Goal: Task Accomplishment & Management: Use online tool/utility

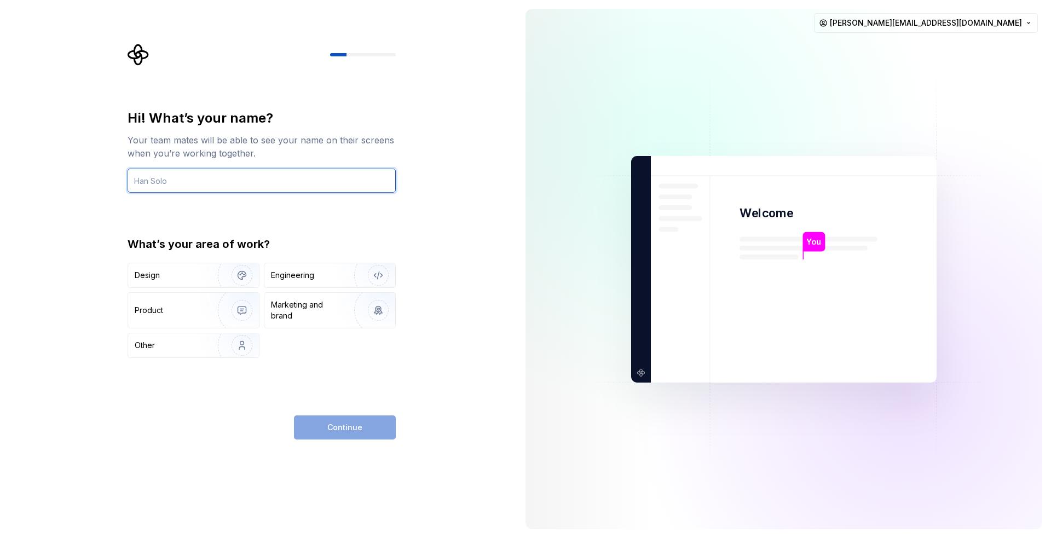
click at [345, 185] on input "text" at bounding box center [262, 181] width 268 height 24
type input "Frank"
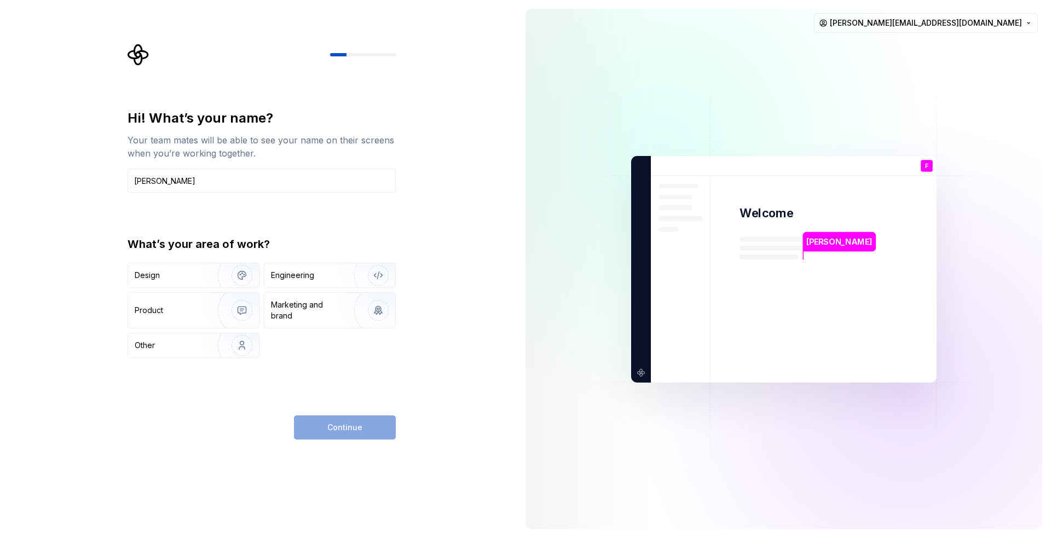
click at [334, 201] on div "Hi! What’s your name? Your team mates will be able to see your name on their sc…" at bounding box center [262, 233] width 268 height 249
click at [298, 285] on div "Engineering" at bounding box center [329, 275] width 131 height 24
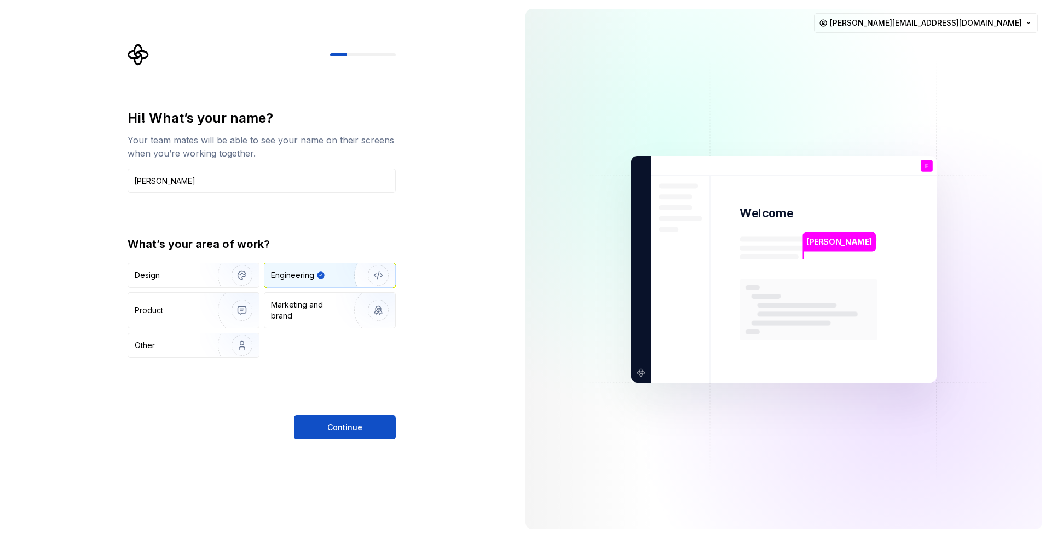
click at [363, 430] on button "Continue" at bounding box center [345, 427] width 102 height 24
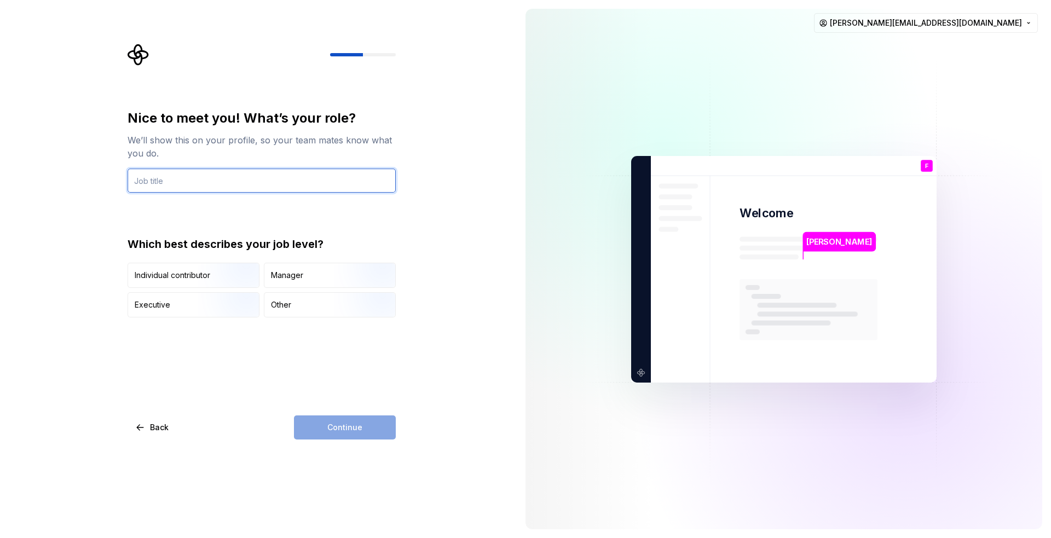
click at [318, 186] on input "text" at bounding box center [262, 181] width 268 height 24
type input "Frontend"
click at [363, 432] on div "Continue" at bounding box center [345, 427] width 102 height 24
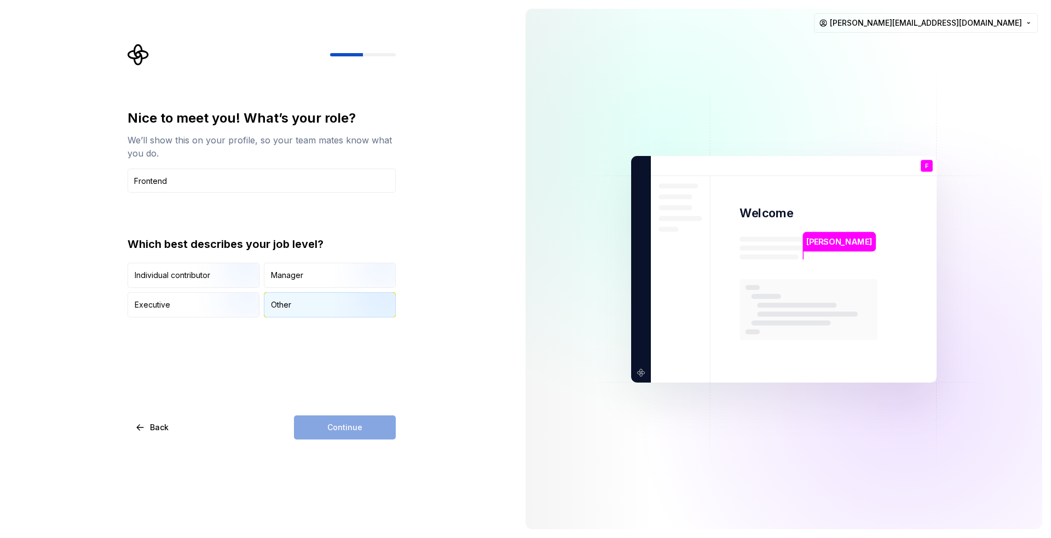
click at [303, 308] on div "Other" at bounding box center [329, 305] width 131 height 24
click at [355, 434] on button "Continue" at bounding box center [345, 427] width 102 height 24
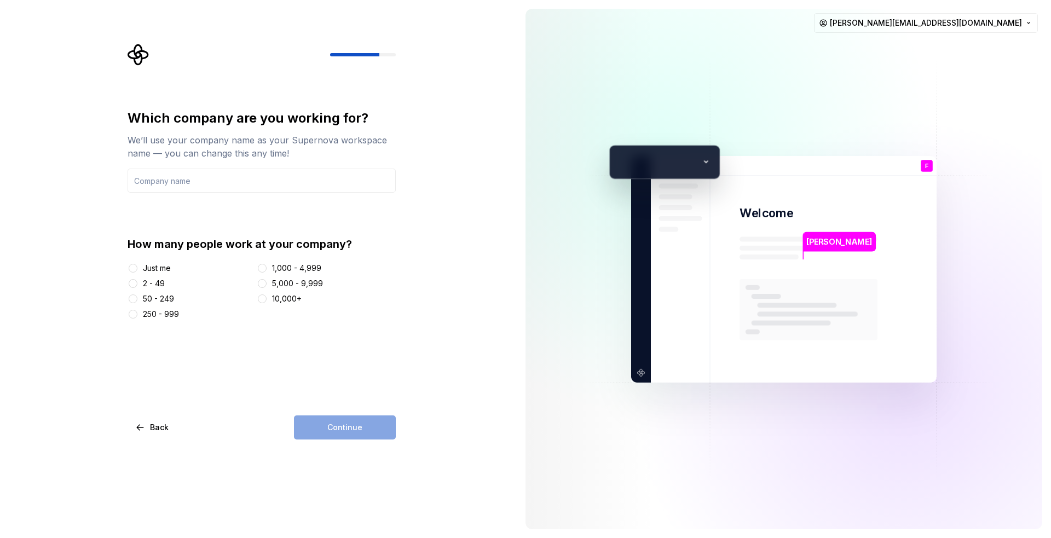
click at [177, 300] on div "50 - 249" at bounding box center [190, 298] width 125 height 11
click at [161, 297] on div "50 - 249" at bounding box center [158, 298] width 31 height 11
click at [137, 297] on button "50 - 249" at bounding box center [133, 299] width 9 height 9
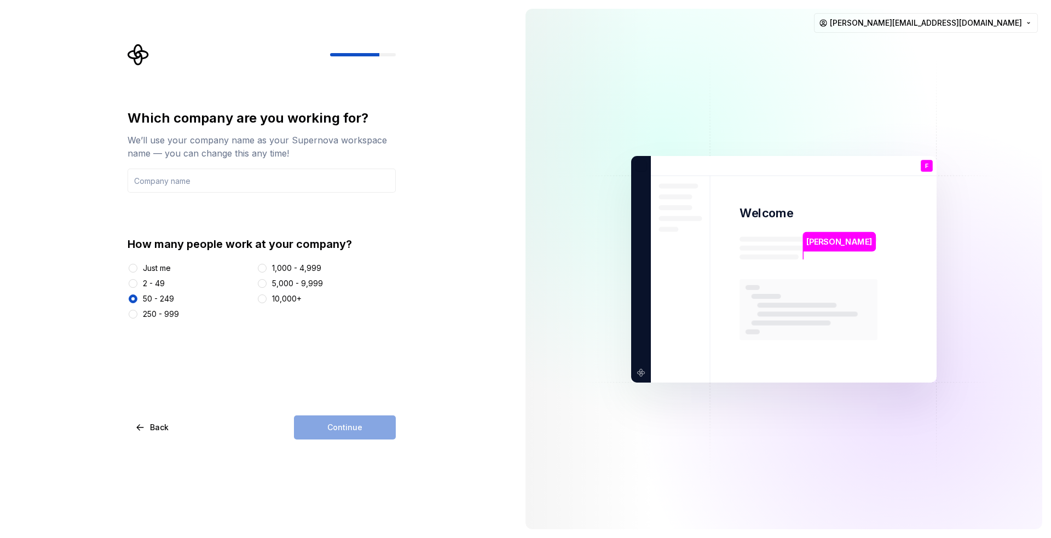
click at [340, 432] on div "Continue" at bounding box center [345, 427] width 102 height 24
click at [235, 182] on input "text" at bounding box center [262, 181] width 268 height 24
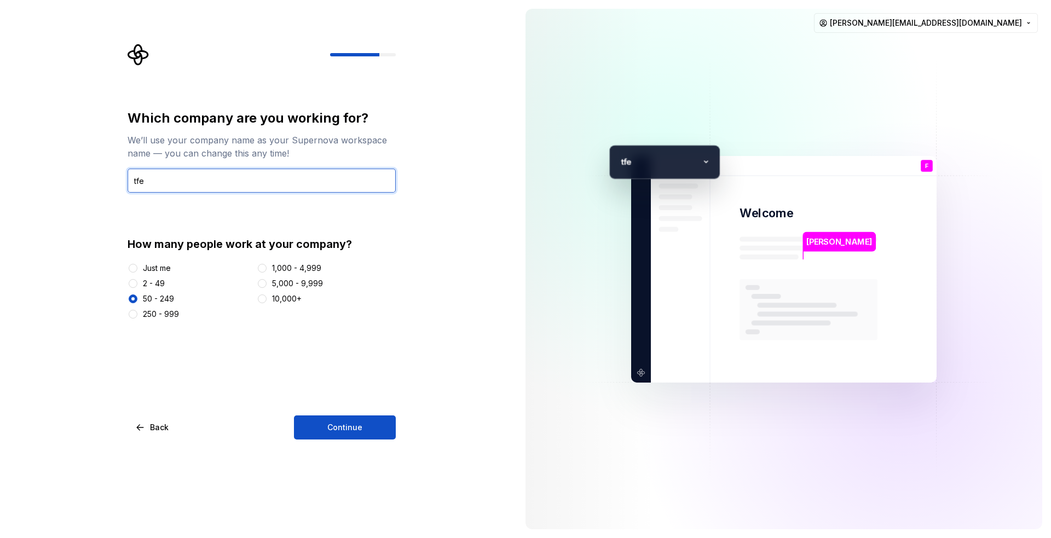
type input "tfe"
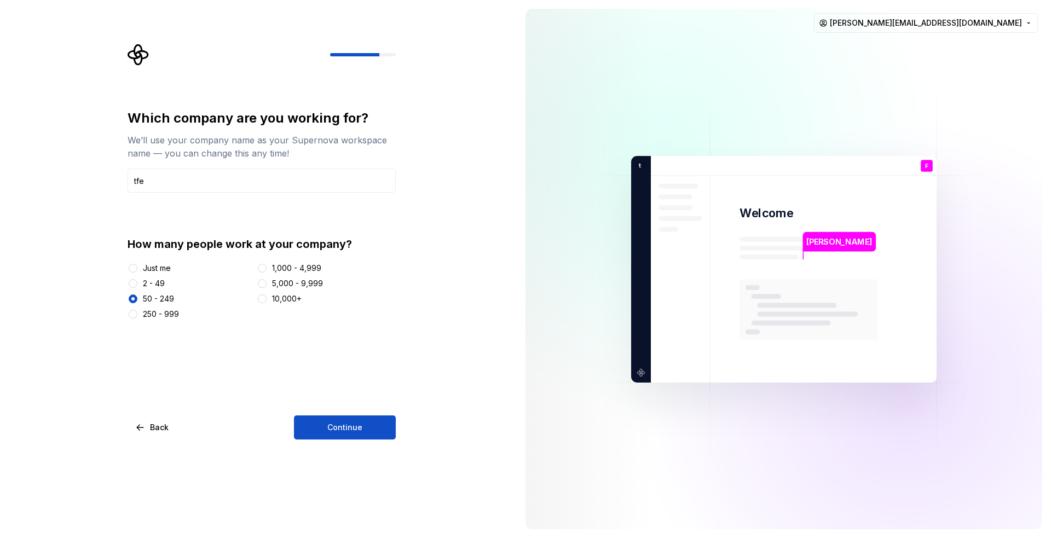
click at [339, 443] on div "Which company are you working for? We’ll use your company name as your Supernov…" at bounding box center [258, 269] width 517 height 538
click at [338, 433] on button "Continue" at bounding box center [345, 427] width 102 height 24
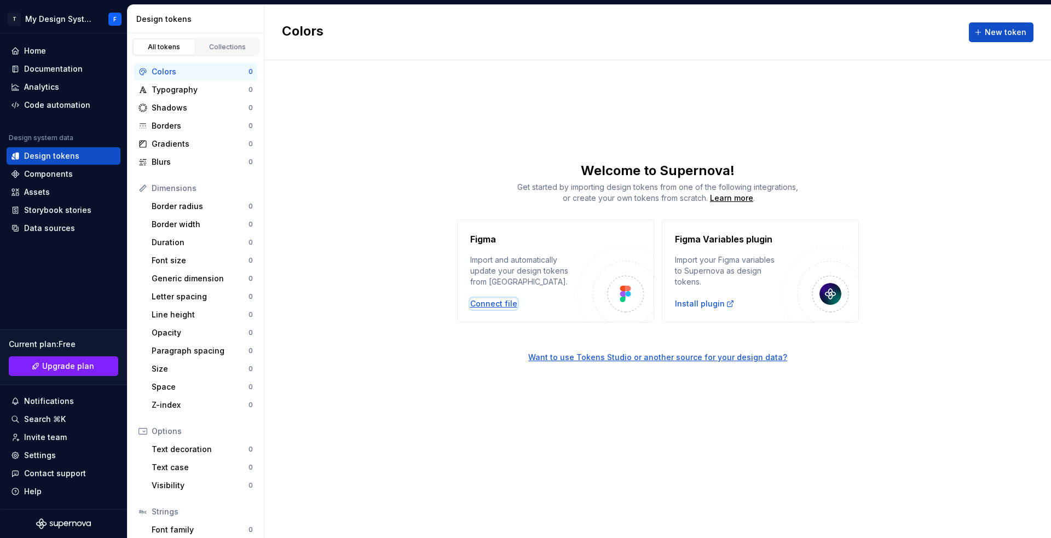
click at [483, 308] on div "Connect file" at bounding box center [493, 303] width 47 height 11
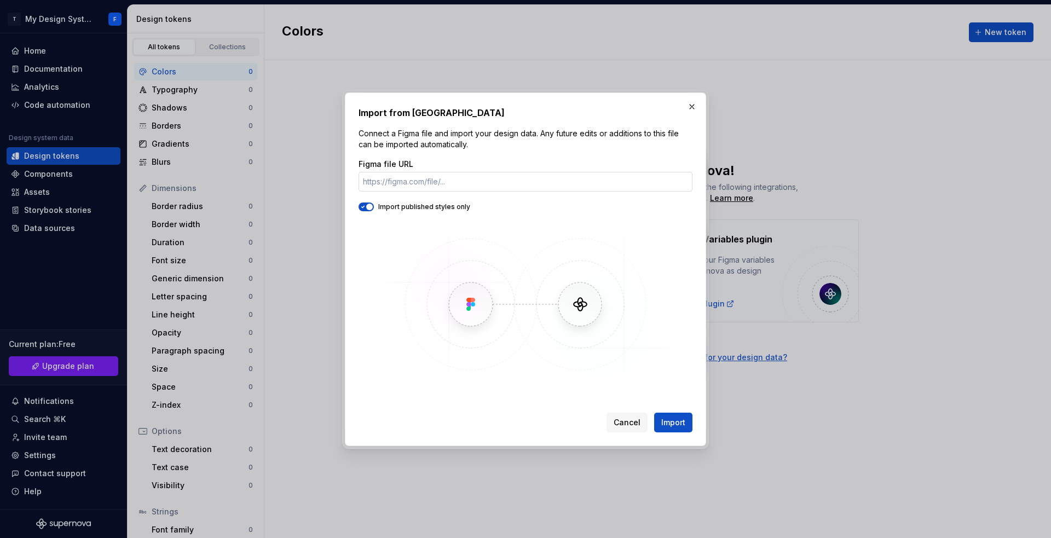
click at [380, 180] on input "Figma file URL" at bounding box center [526, 182] width 334 height 20
paste input "https://www.figma.com/design/tXMlI0HPf06MmlpV83pjPR/UMCG---Redesign-2025?node-i…"
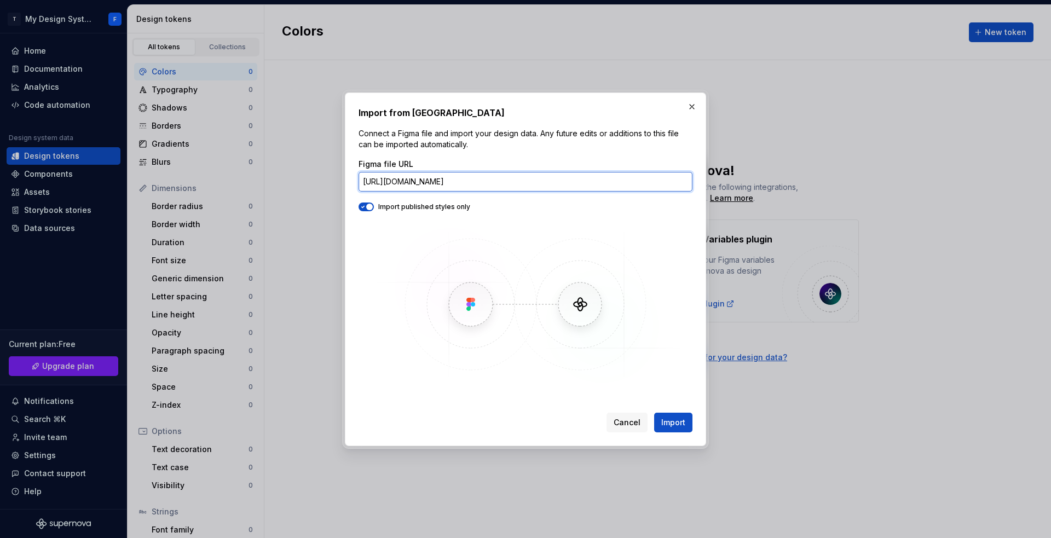
scroll to position [0, 148]
type input "https://www.figma.com/design/tXMlI0HPf06MmlpV83pjPR/UMCG---Redesign-2025?node-i…"
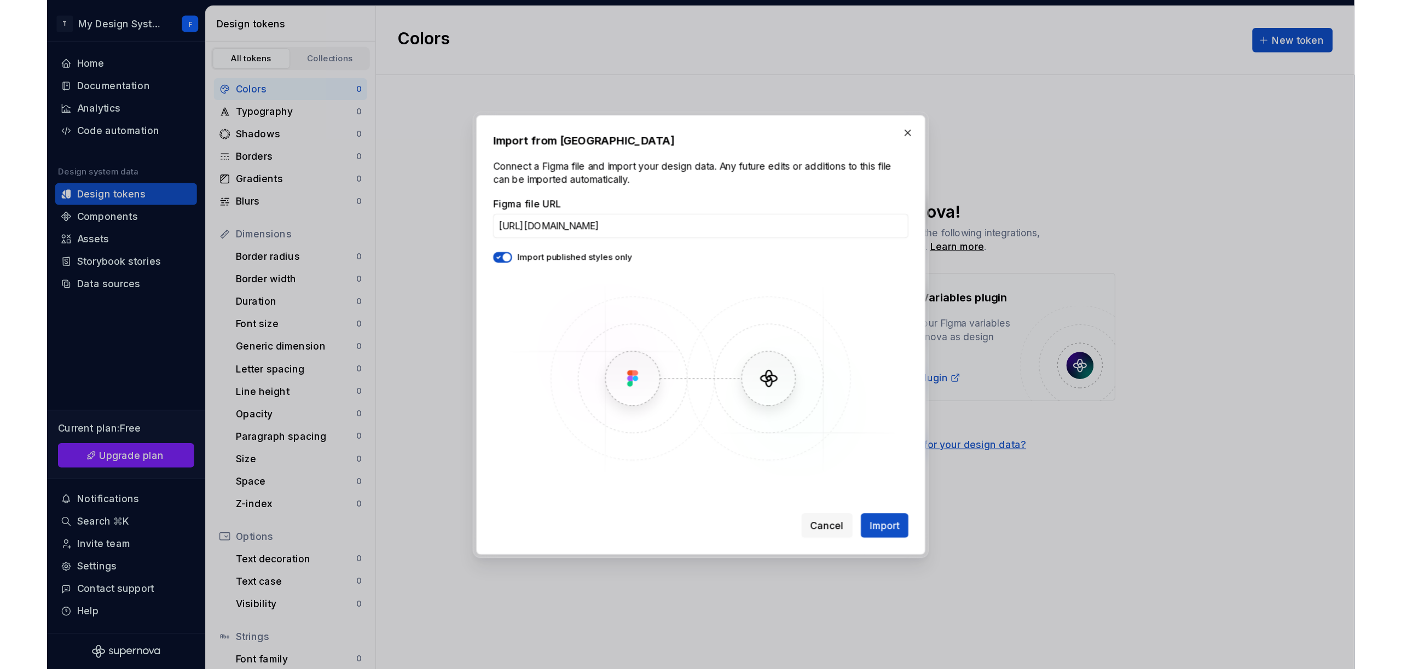
scroll to position [0, 0]
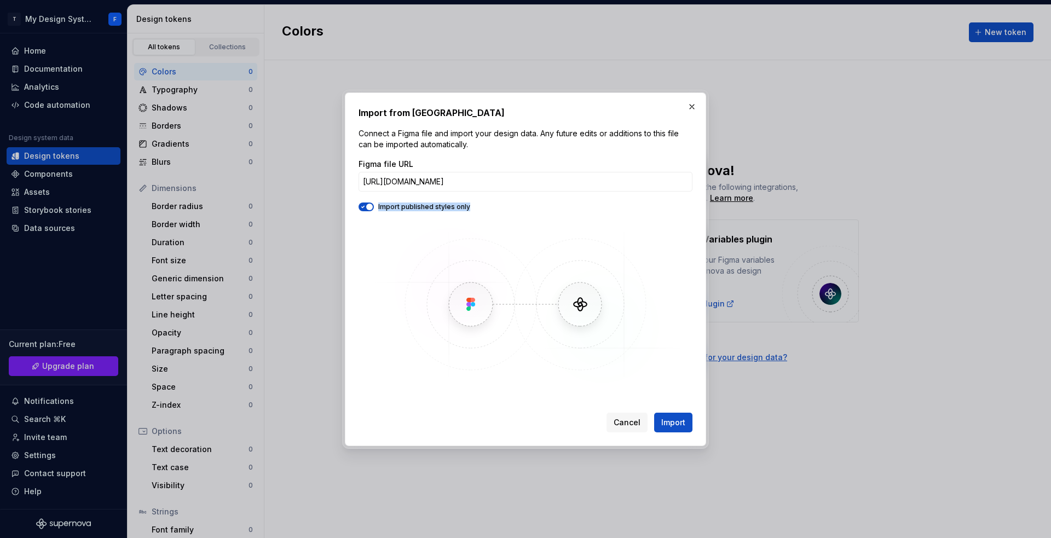
drag, startPoint x: 481, startPoint y: 209, endPoint x: 475, endPoint y: 212, distance: 6.9
click at [475, 212] on div "Figma file URL https://www.figma.com/design/tXMlI0HPf06MmlpV83pjPR/UMCG---Redes…" at bounding box center [526, 273] width 334 height 228
click at [664, 420] on span "Import" at bounding box center [673, 422] width 24 height 11
click at [677, 426] on span "Import" at bounding box center [673, 422] width 24 height 11
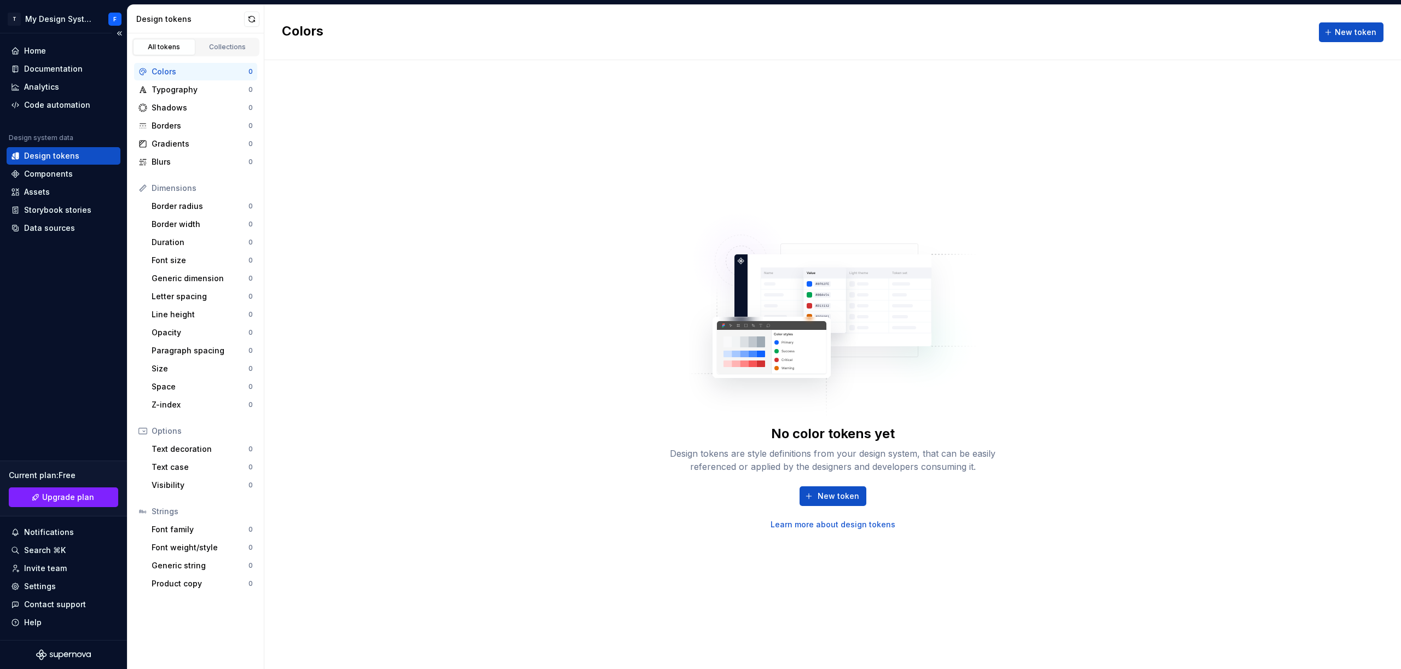
click at [43, 157] on div "Design tokens" at bounding box center [51, 156] width 55 height 11
click at [362, 222] on div "No color tokens yet Design tokens are style definitions from your design system…" at bounding box center [832, 364] width 1137 height 609
click at [74, 24] on html "T My Design System F Home Documentation Analytics Code automation Design system…" at bounding box center [700, 334] width 1401 height 669
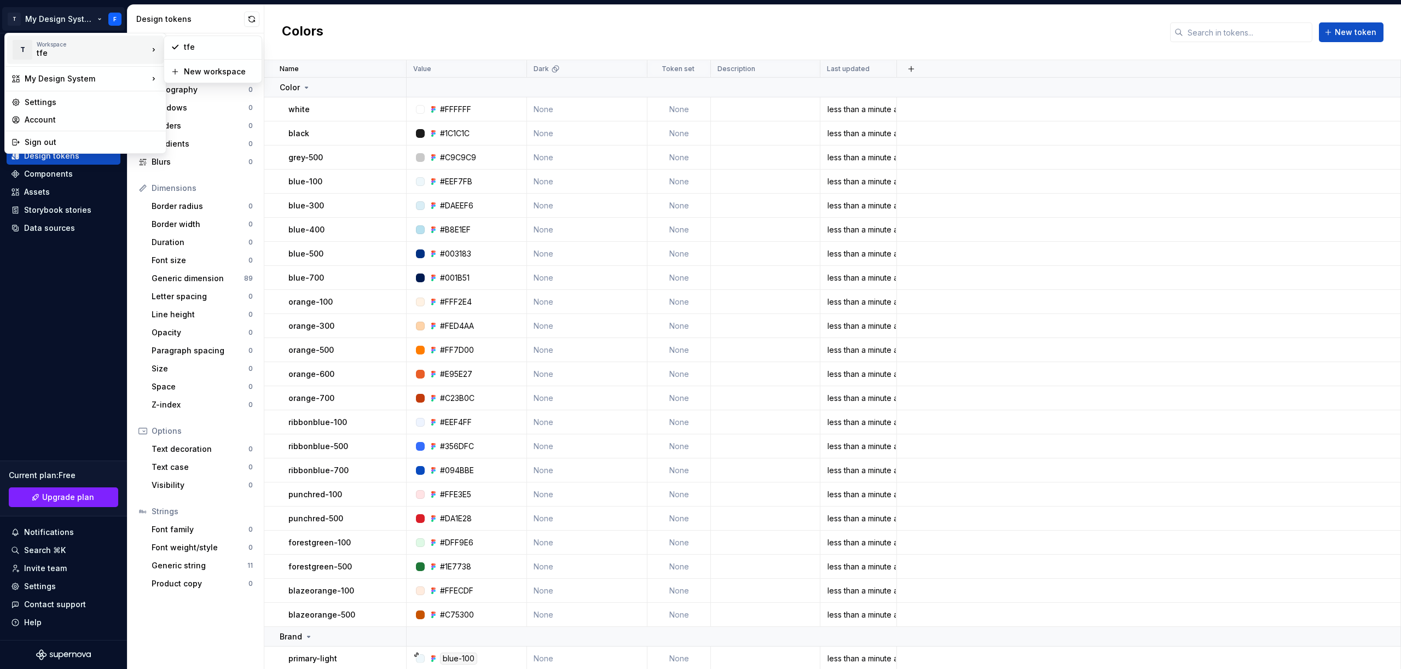
click at [1163, 273] on html "T My Design System F Home Documentation Analytics Code automation Design system…" at bounding box center [700, 334] width 1401 height 669
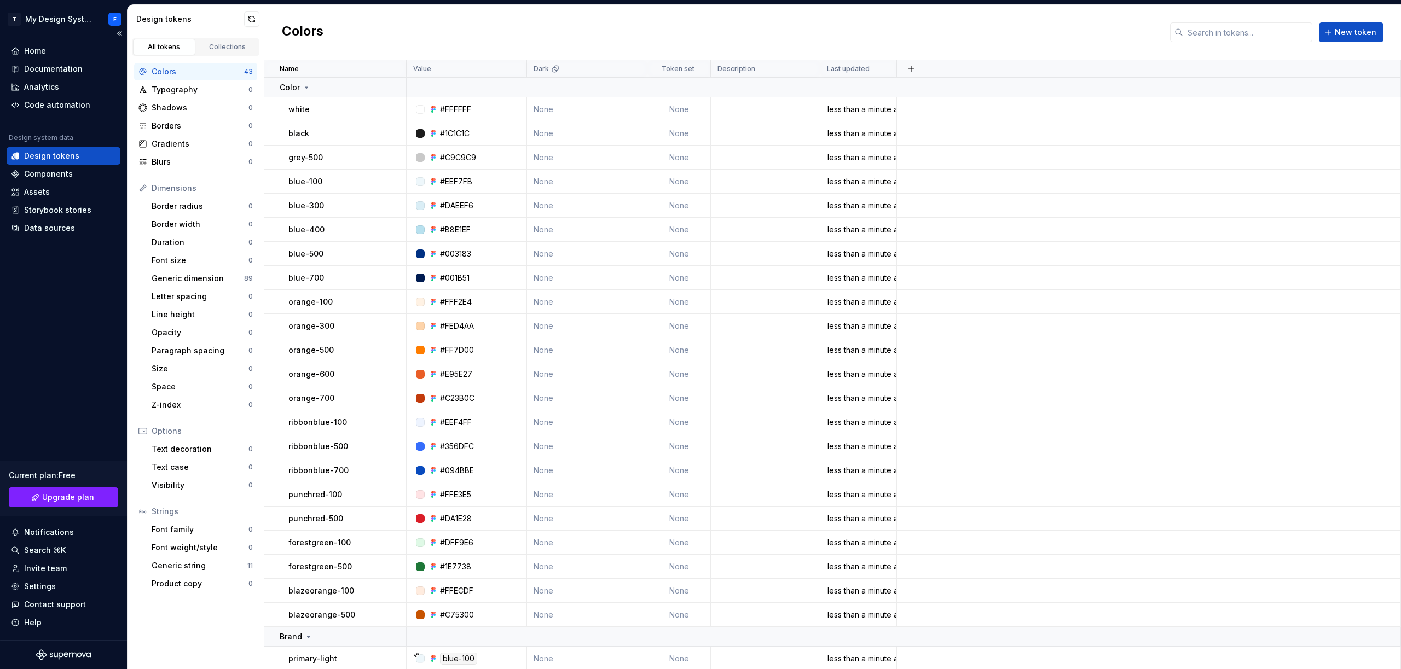
click at [70, 311] on div "Home Documentation Analytics Code automation Design system data Design tokens C…" at bounding box center [63, 336] width 127 height 607
click at [61, 106] on div "Code automation" at bounding box center [57, 105] width 66 height 11
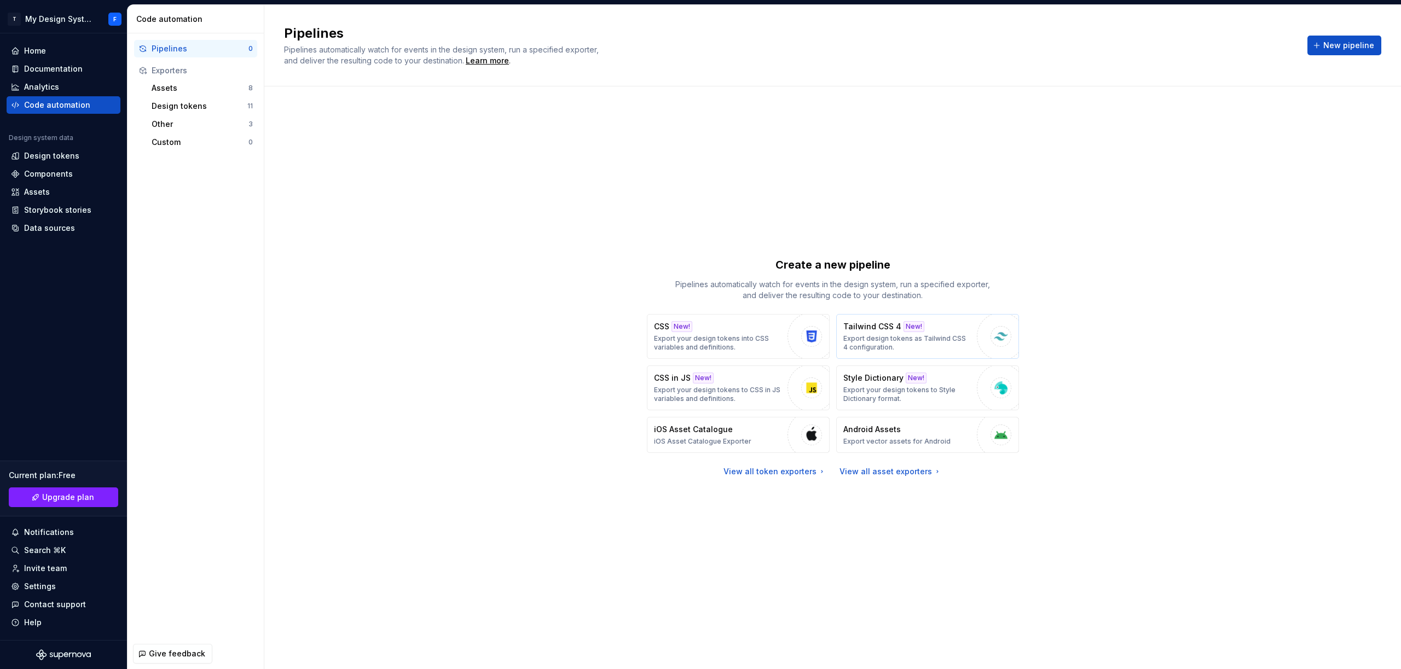
click at [956, 333] on div "Tailwind CSS 4 New! Export design tokens as Tailwind CSS 4 configuration." at bounding box center [908, 336] width 128 height 31
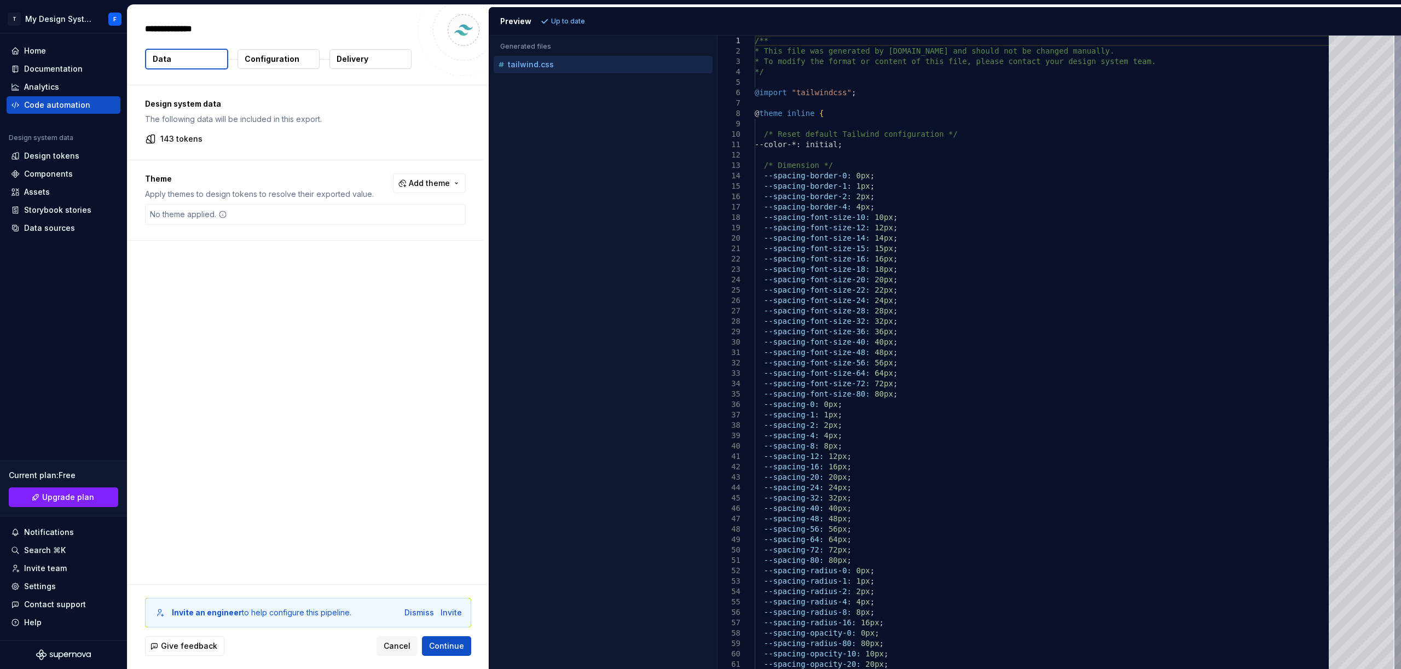
type textarea "*"
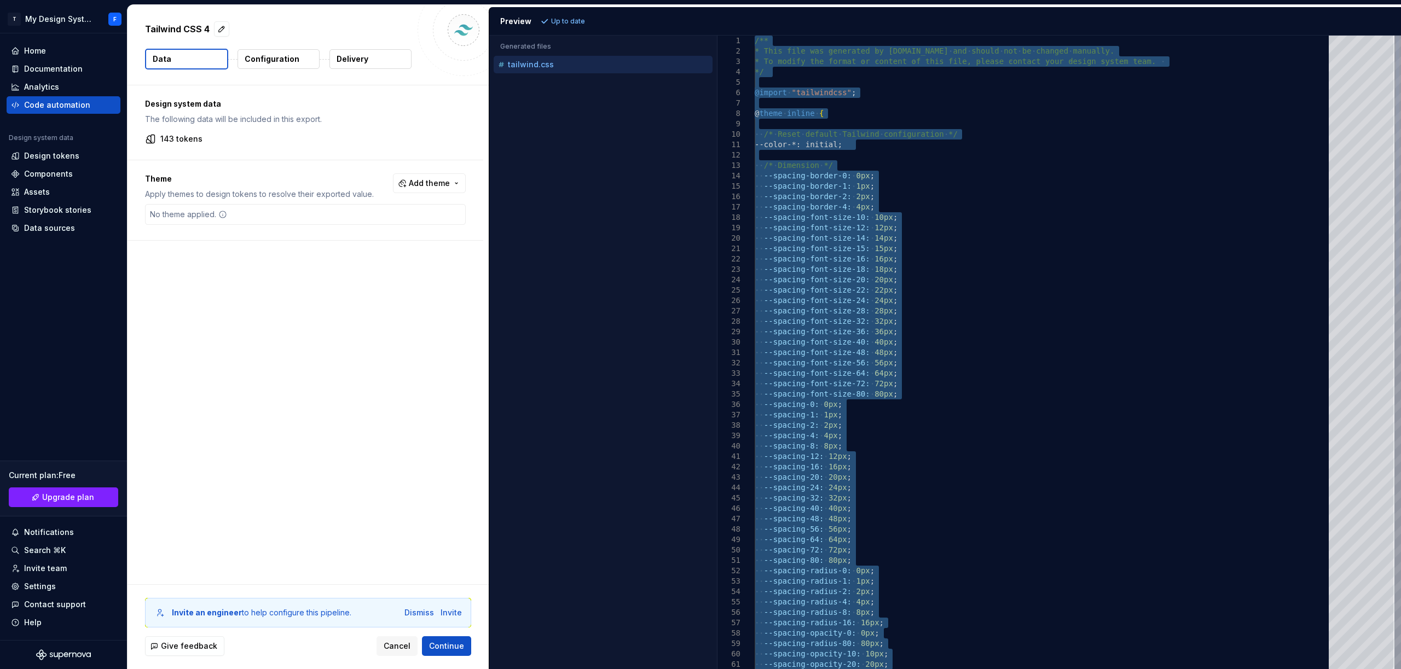
type textarea "**********"
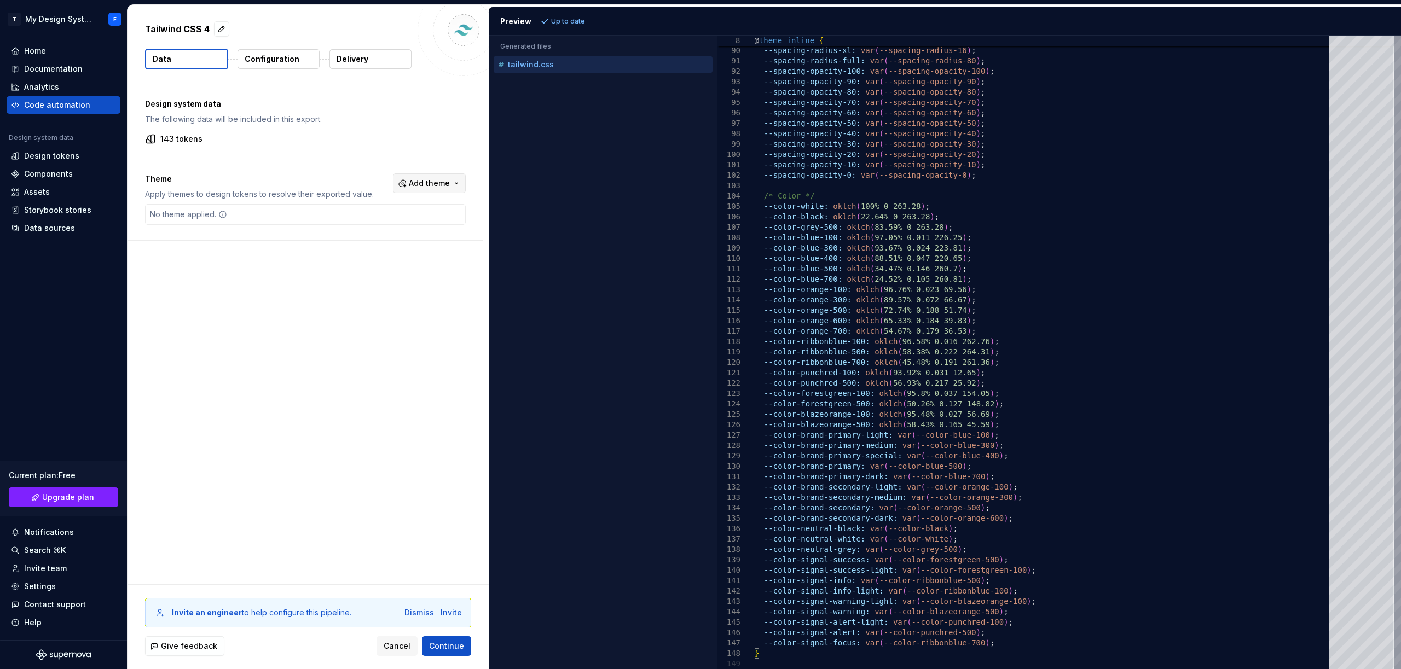
click at [437, 188] on span "Add theme" at bounding box center [429, 183] width 41 height 11
click at [381, 108] on html "T My Design System F Home Documentation Analytics Code automation Design system…" at bounding box center [700, 334] width 1401 height 669
click at [297, 210] on div "No theme applied." at bounding box center [305, 214] width 321 height 21
click at [292, 214] on div "No theme applied." at bounding box center [305, 214] width 321 height 21
click at [204, 343] on div "Design system data The following data will be included in this export. 143 toke…" at bounding box center [308, 334] width 361 height 499
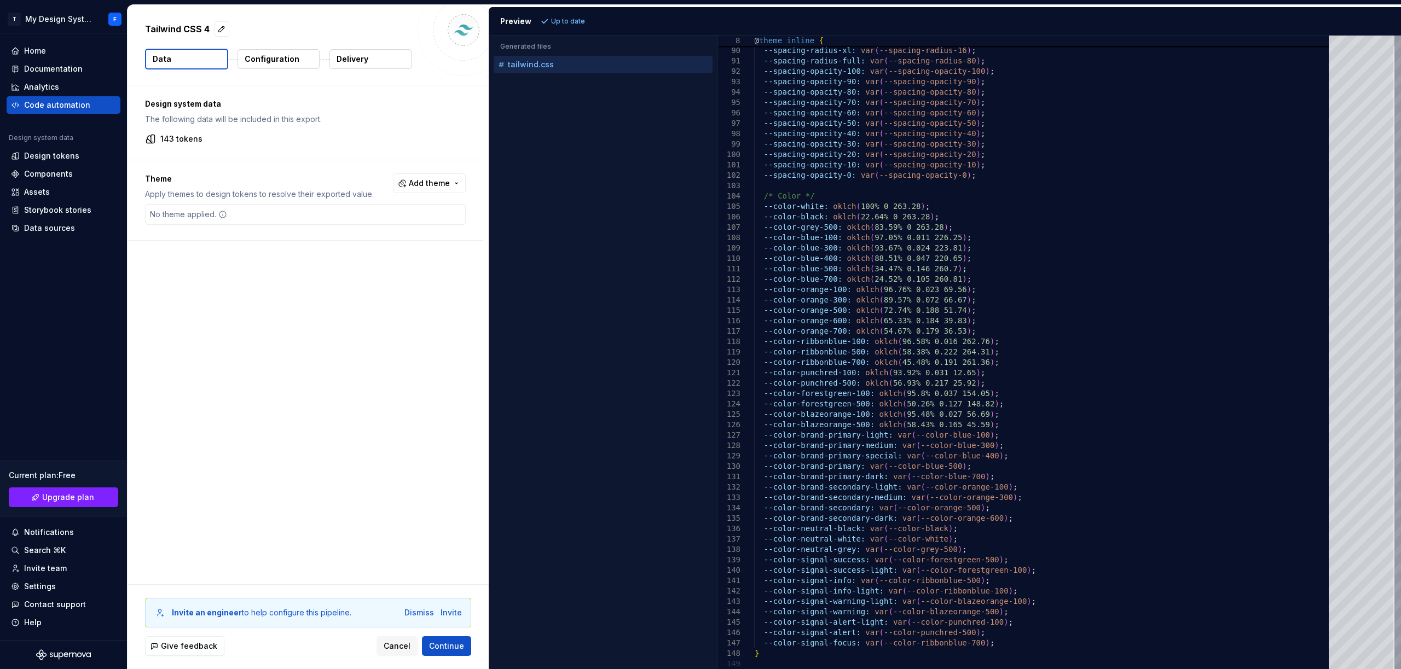
click at [303, 66] on button "Configuration" at bounding box center [279, 59] width 82 height 20
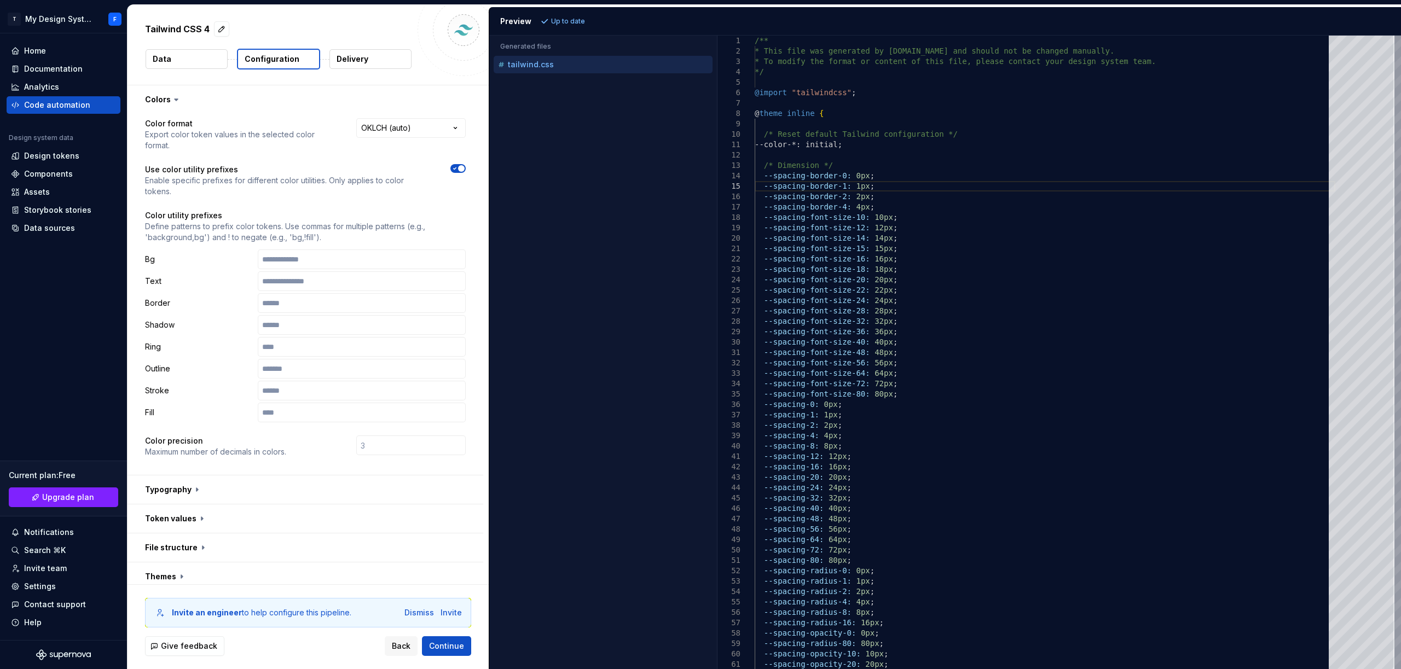
click at [359, 60] on p "Delivery" at bounding box center [353, 59] width 32 height 11
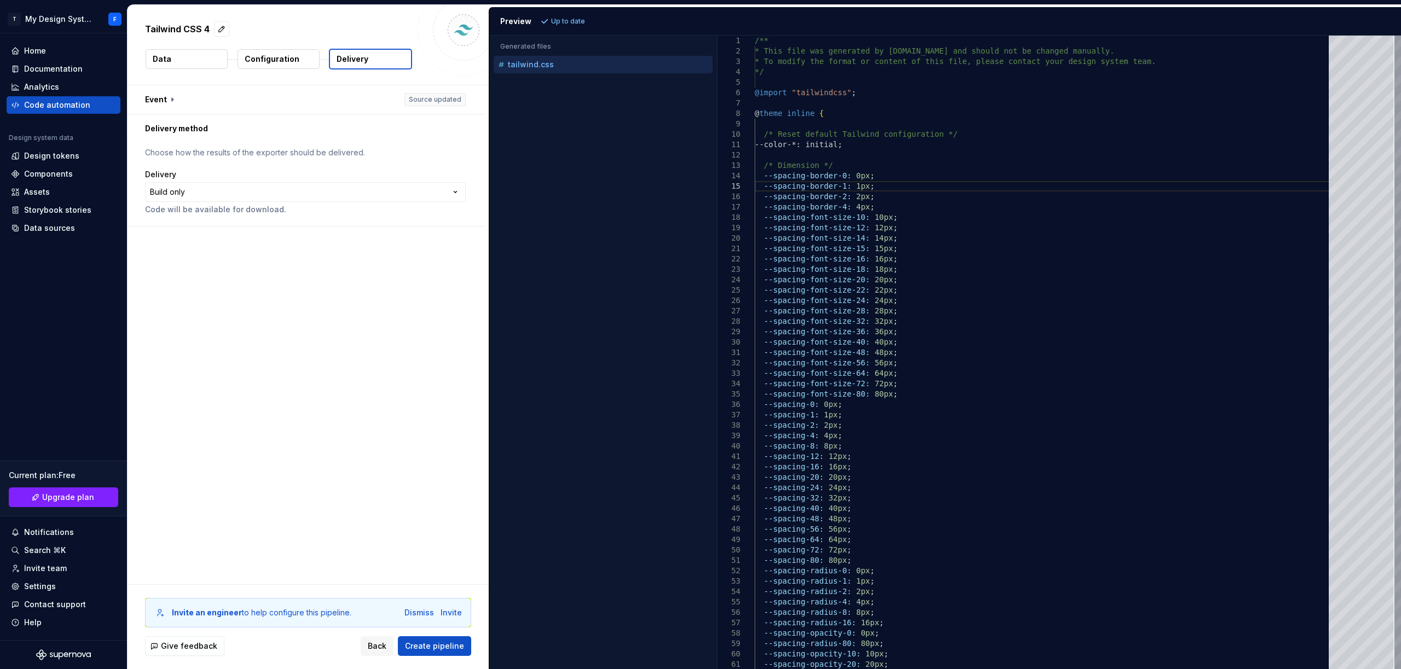
click at [226, 66] on button "Data" at bounding box center [187, 59] width 82 height 20
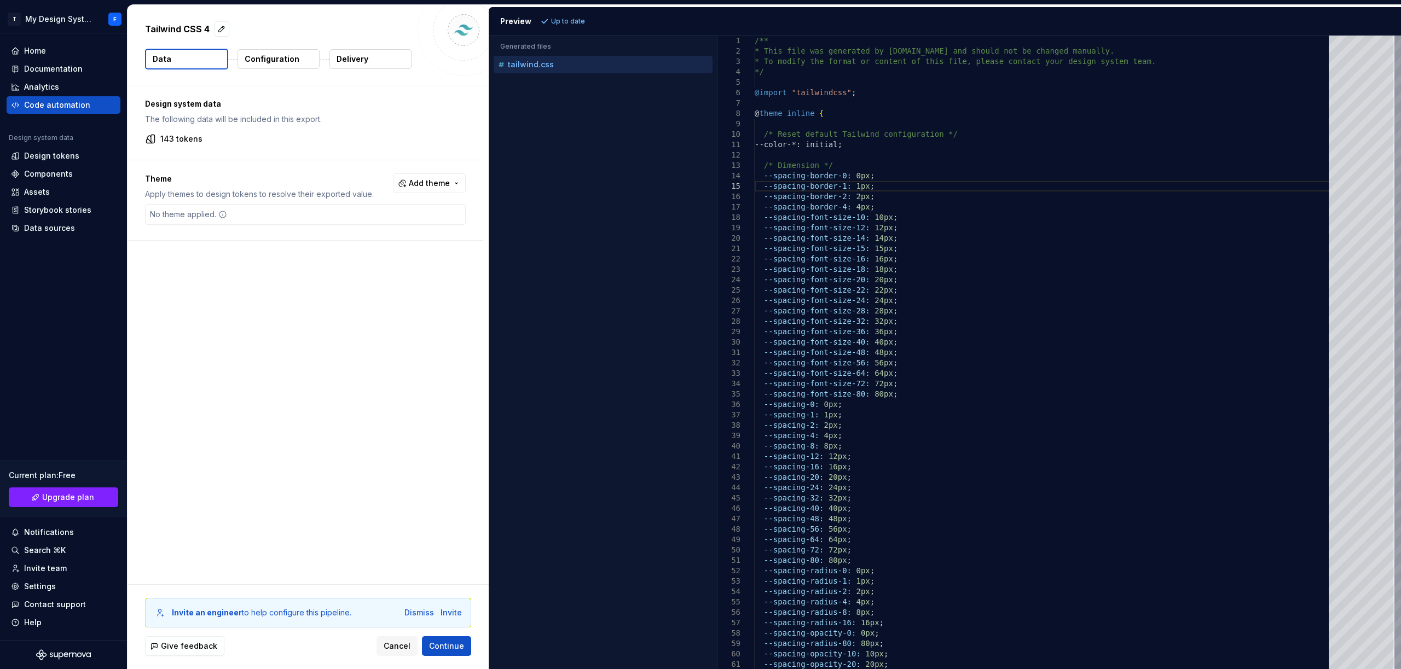
click at [276, 212] on div "No theme applied." at bounding box center [305, 214] width 321 height 21
click at [275, 219] on div "No theme applied." at bounding box center [305, 214] width 321 height 21
click at [259, 59] on p "Configuration" at bounding box center [272, 59] width 55 height 11
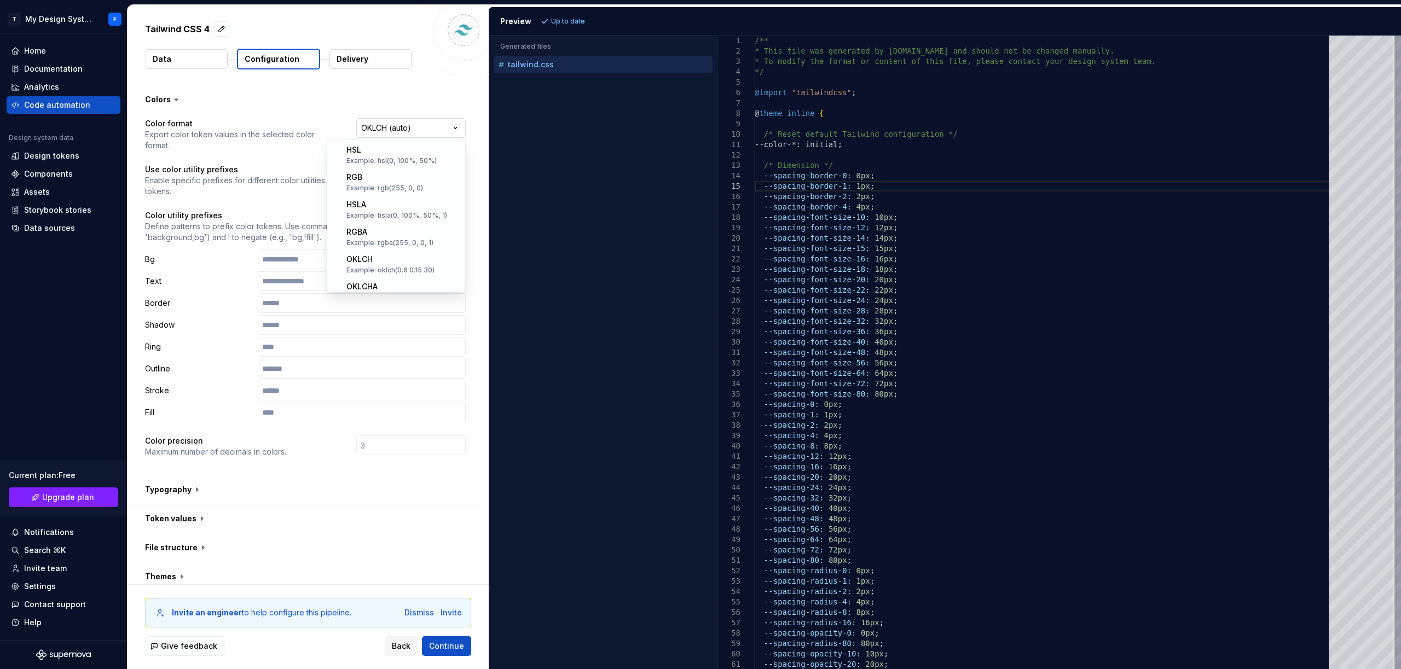
click at [408, 129] on html "**********" at bounding box center [700, 334] width 1401 height 669
select select "********"
click at [576, 21] on span "Refresh preview" at bounding box center [579, 21] width 55 height 9
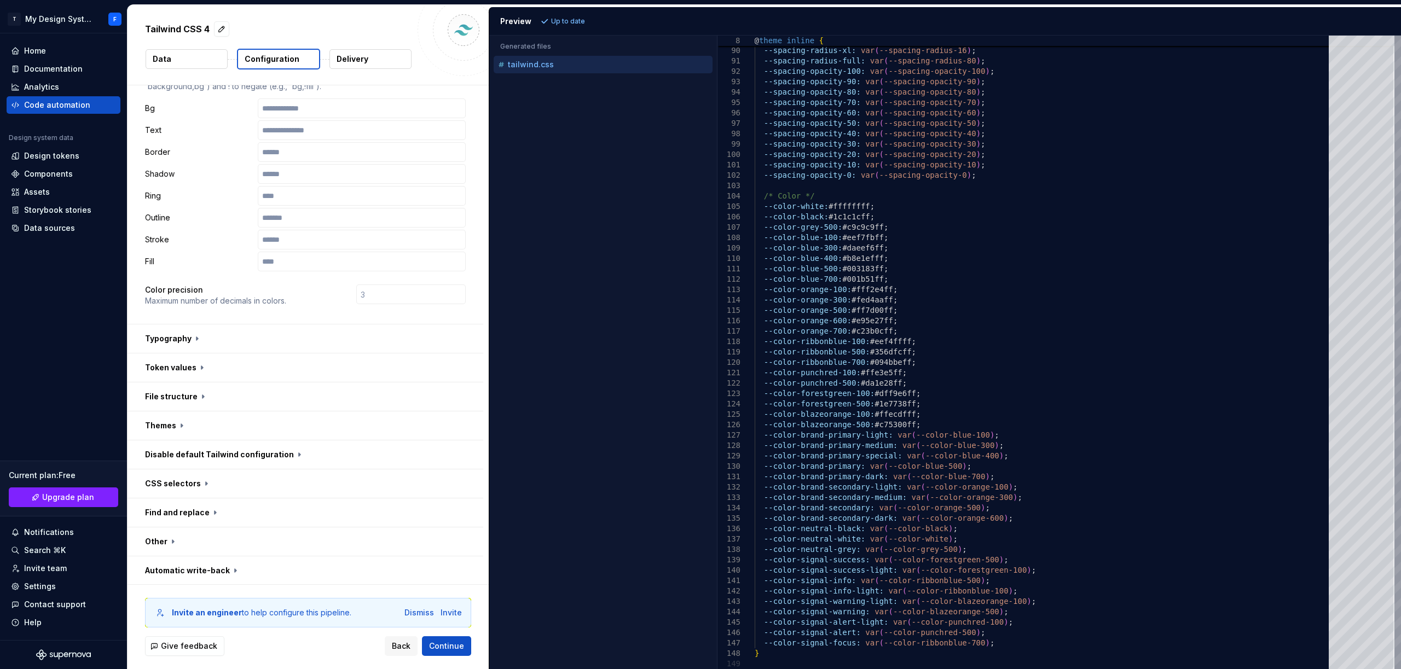
scroll to position [152, 0]
click at [255, 344] on button "button" at bounding box center [306, 338] width 356 height 28
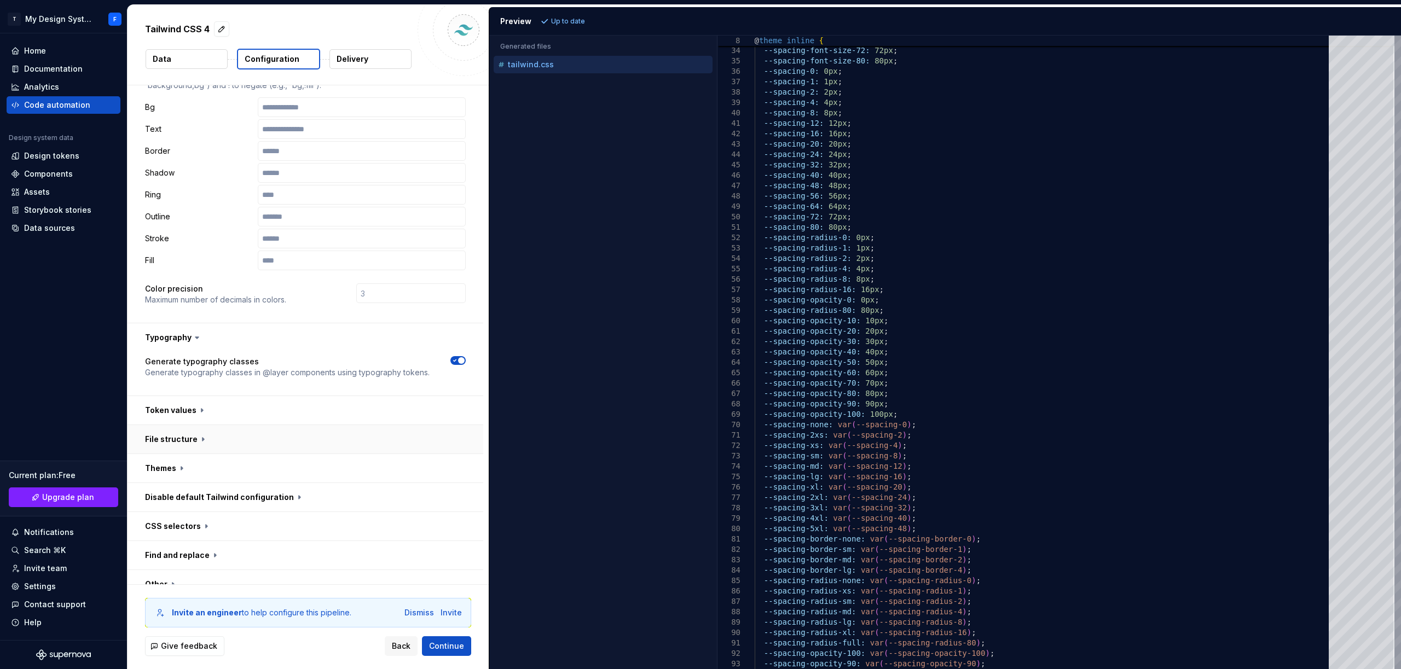
scroll to position [196, 0]
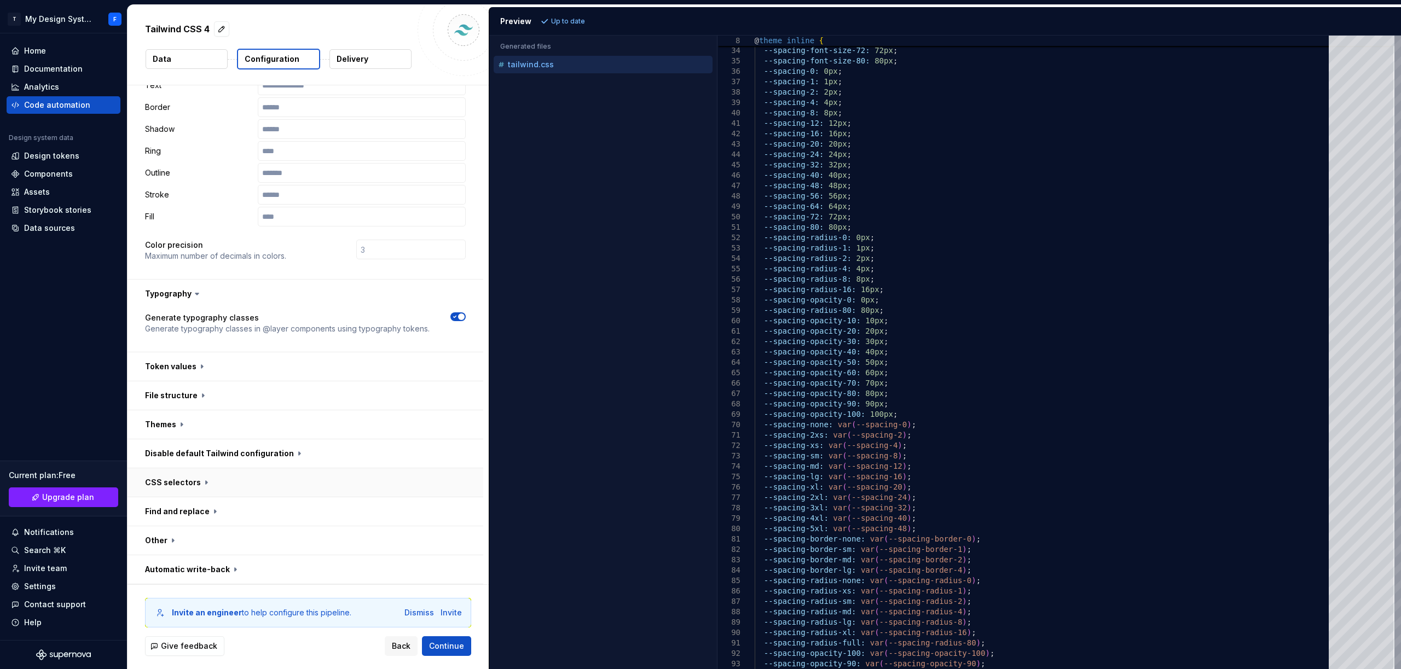
click at [236, 490] on button "button" at bounding box center [306, 483] width 356 height 28
click at [308, 448] on button "button" at bounding box center [306, 454] width 356 height 28
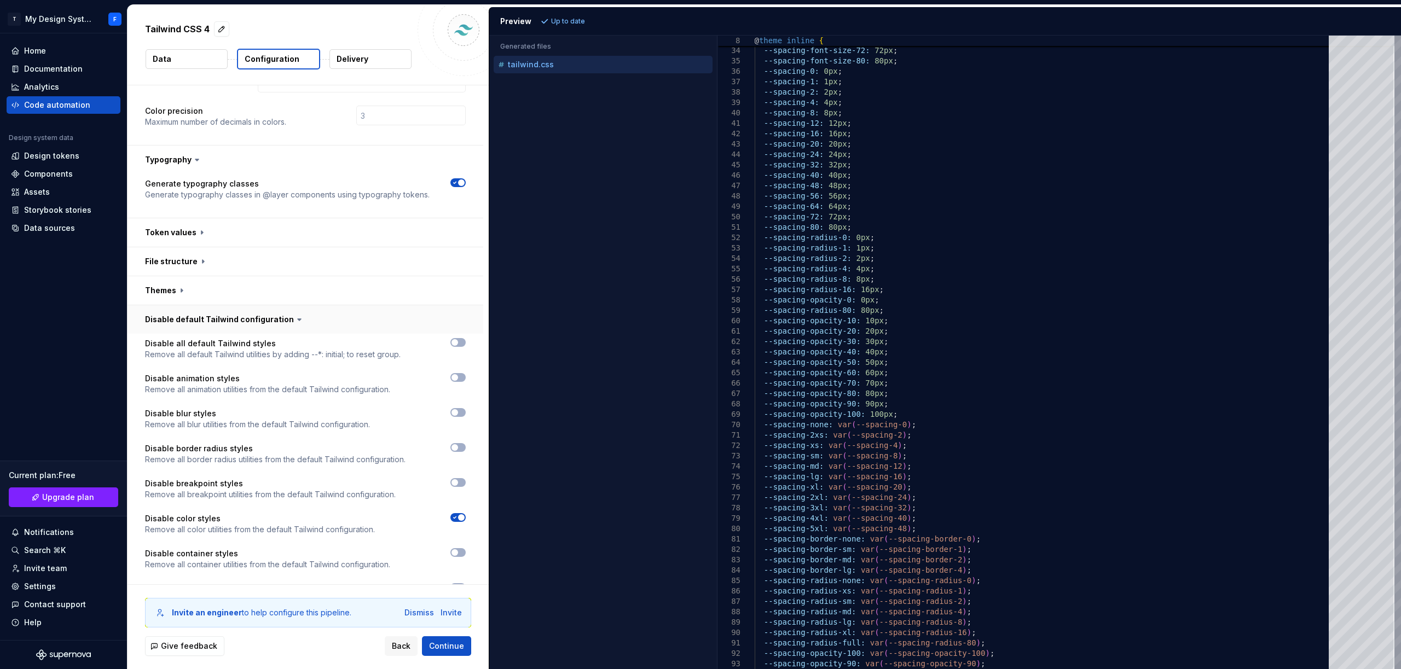
scroll to position [386, 0]
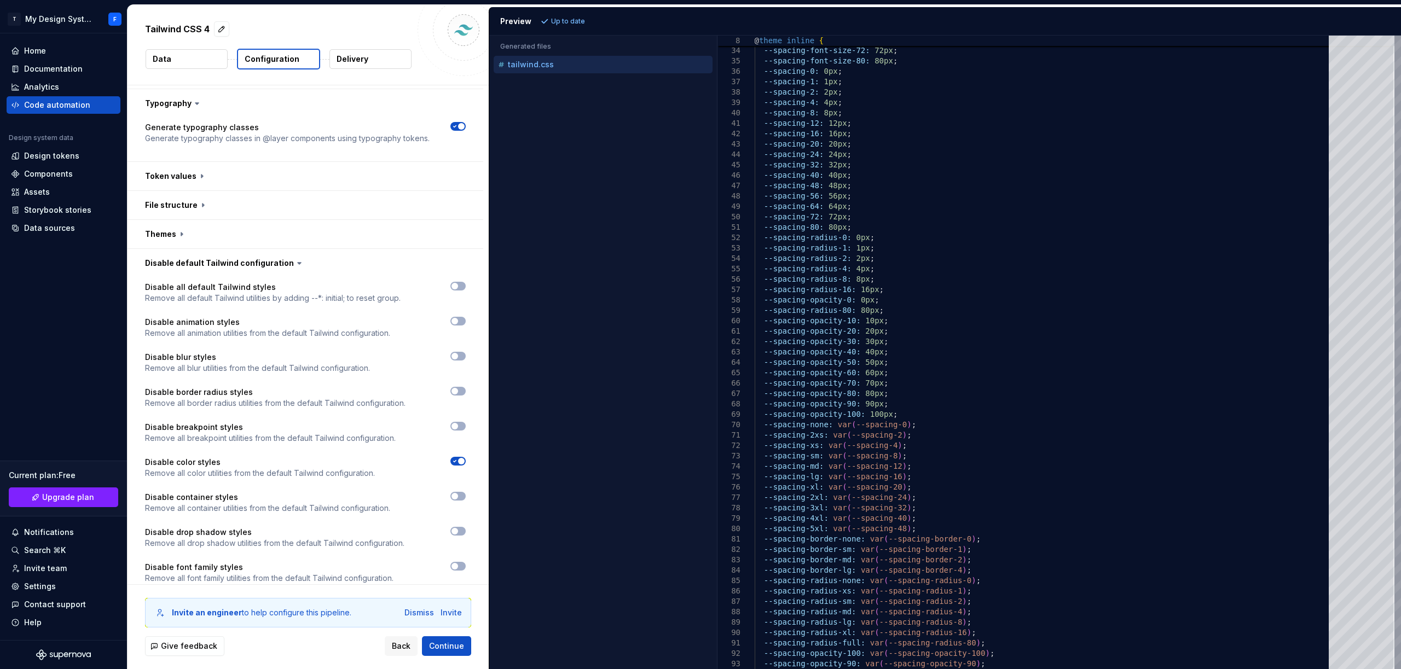
click at [463, 460] on span "button" at bounding box center [461, 461] width 7 height 7
click at [581, 25] on span "Refresh preview" at bounding box center [579, 21] width 55 height 9
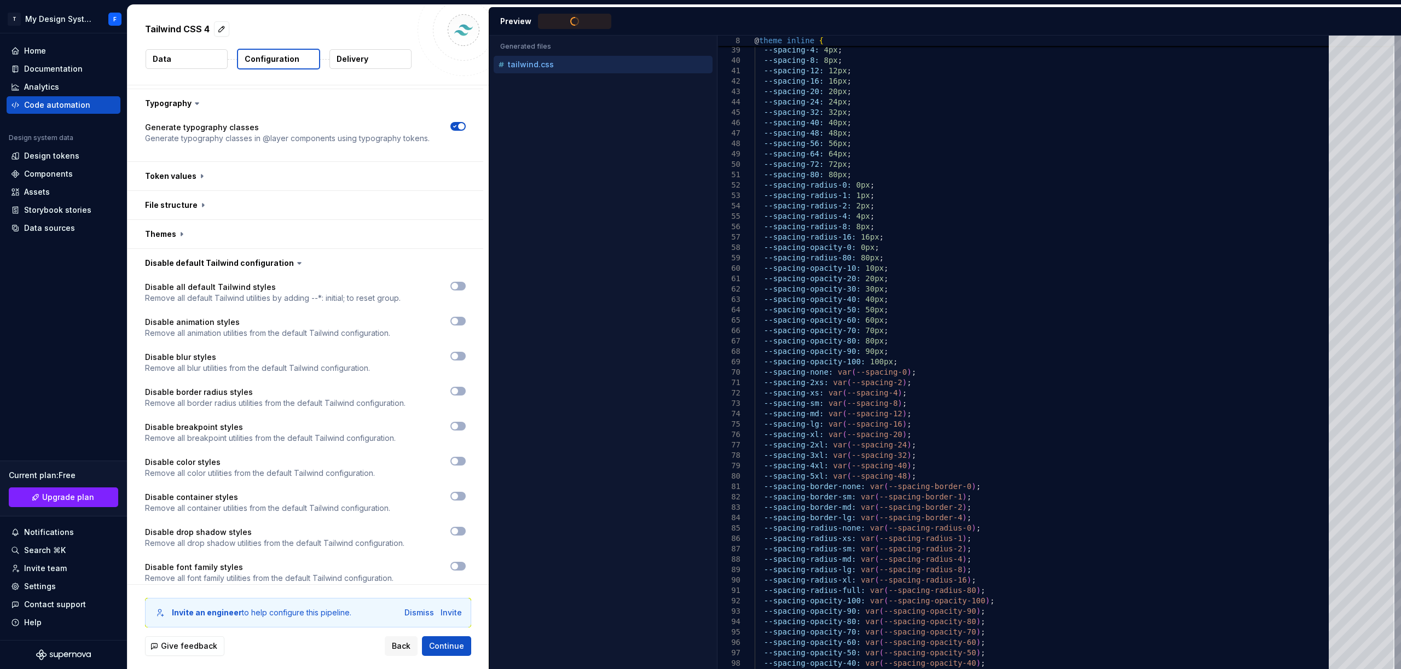
type textarea "**********"
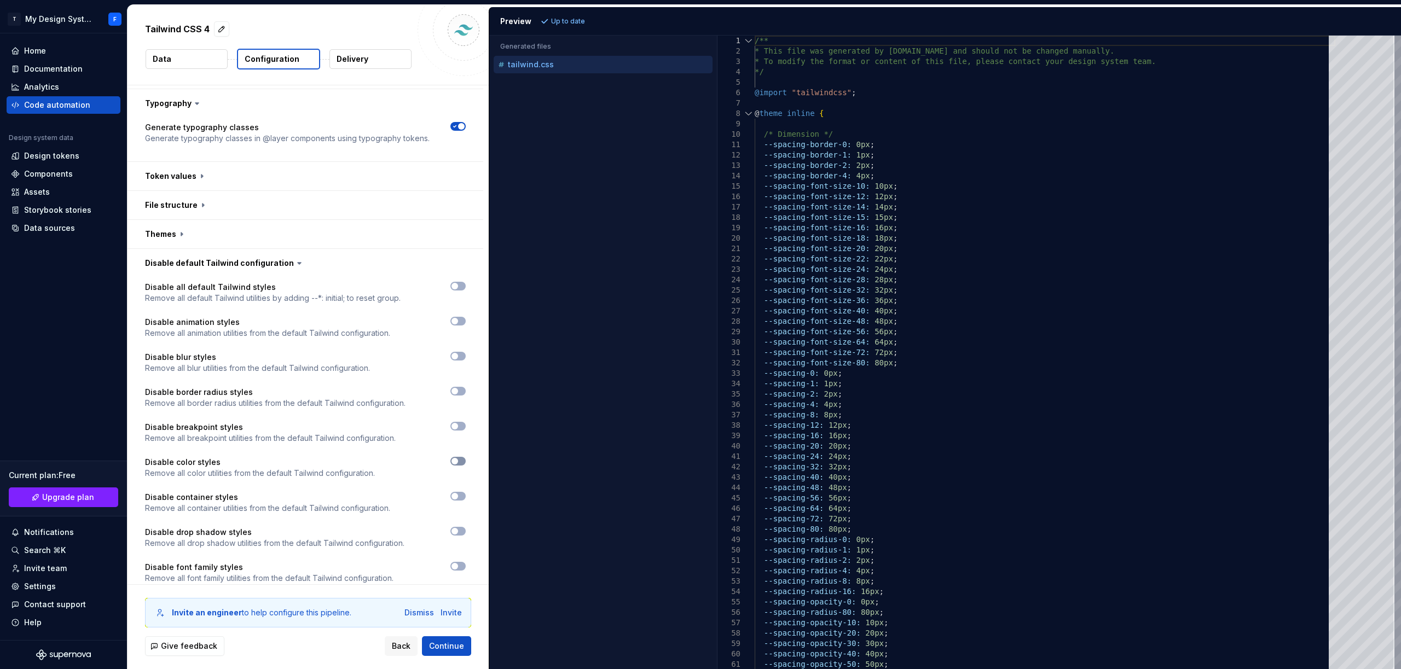
click at [455, 461] on span "button" at bounding box center [455, 461] width 7 height 7
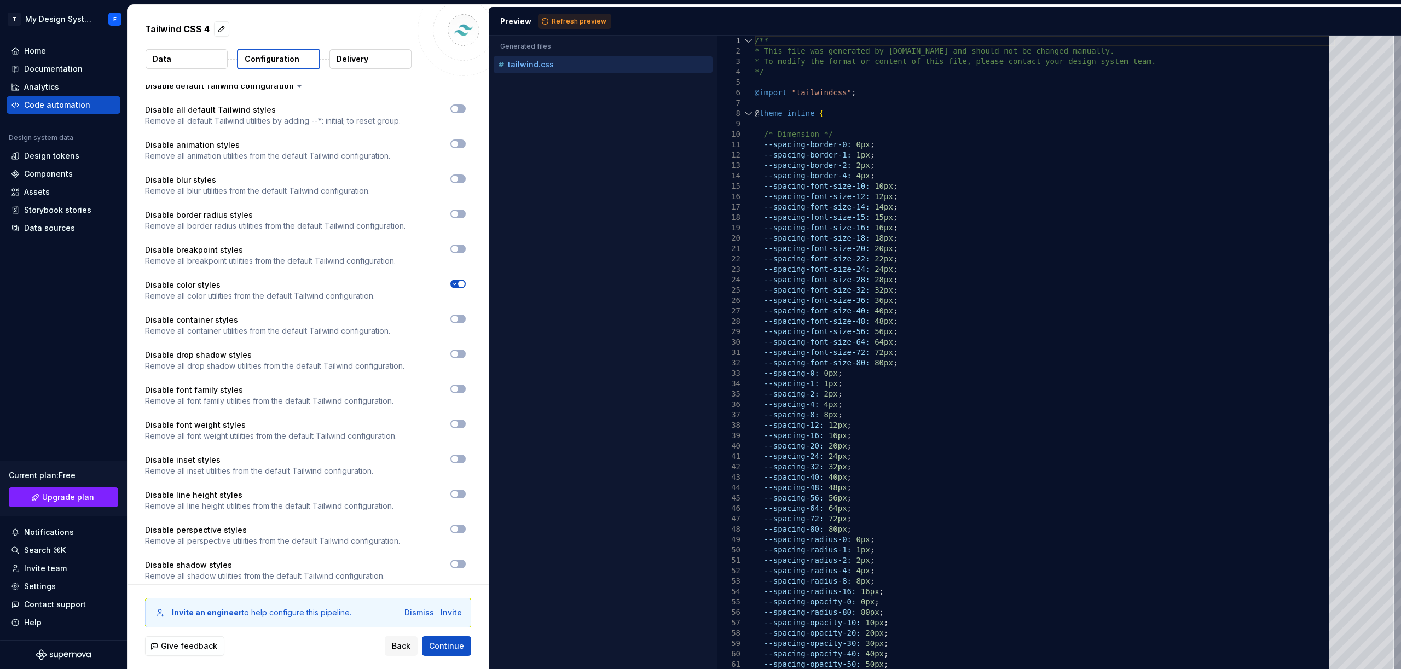
scroll to position [774, 0]
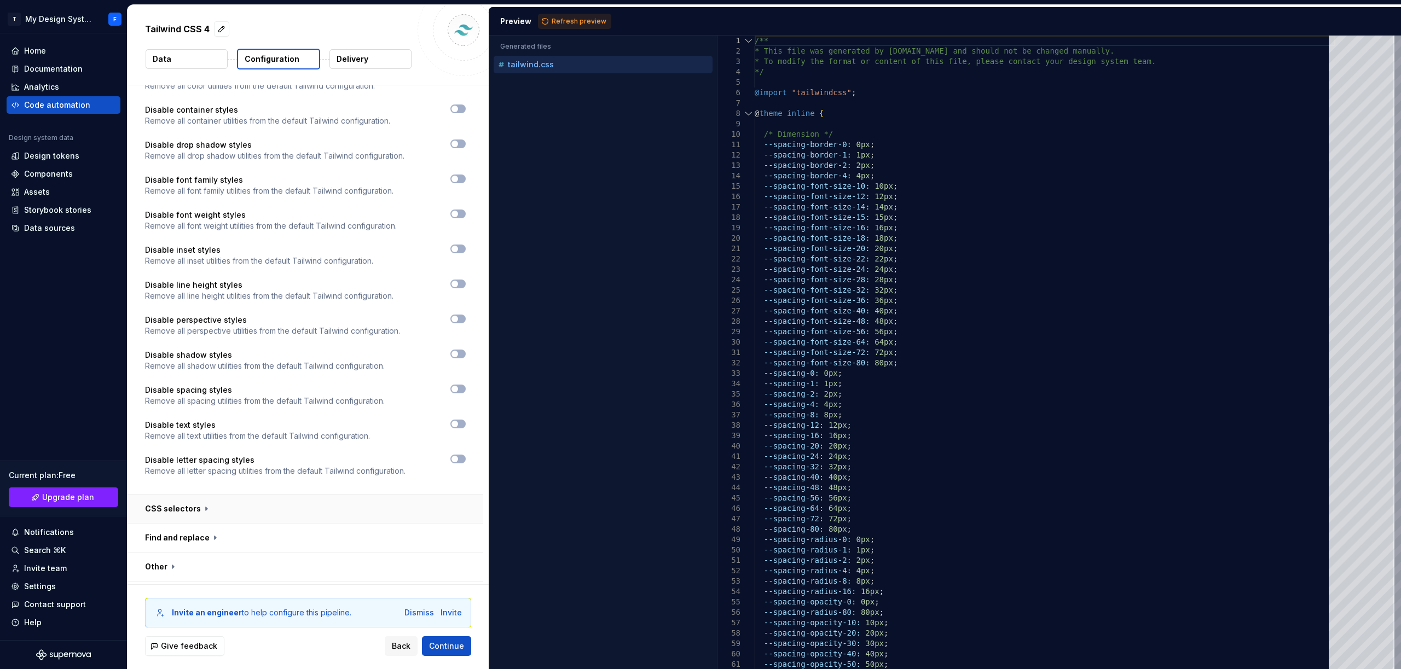
click at [376, 495] on button "button" at bounding box center [306, 509] width 356 height 28
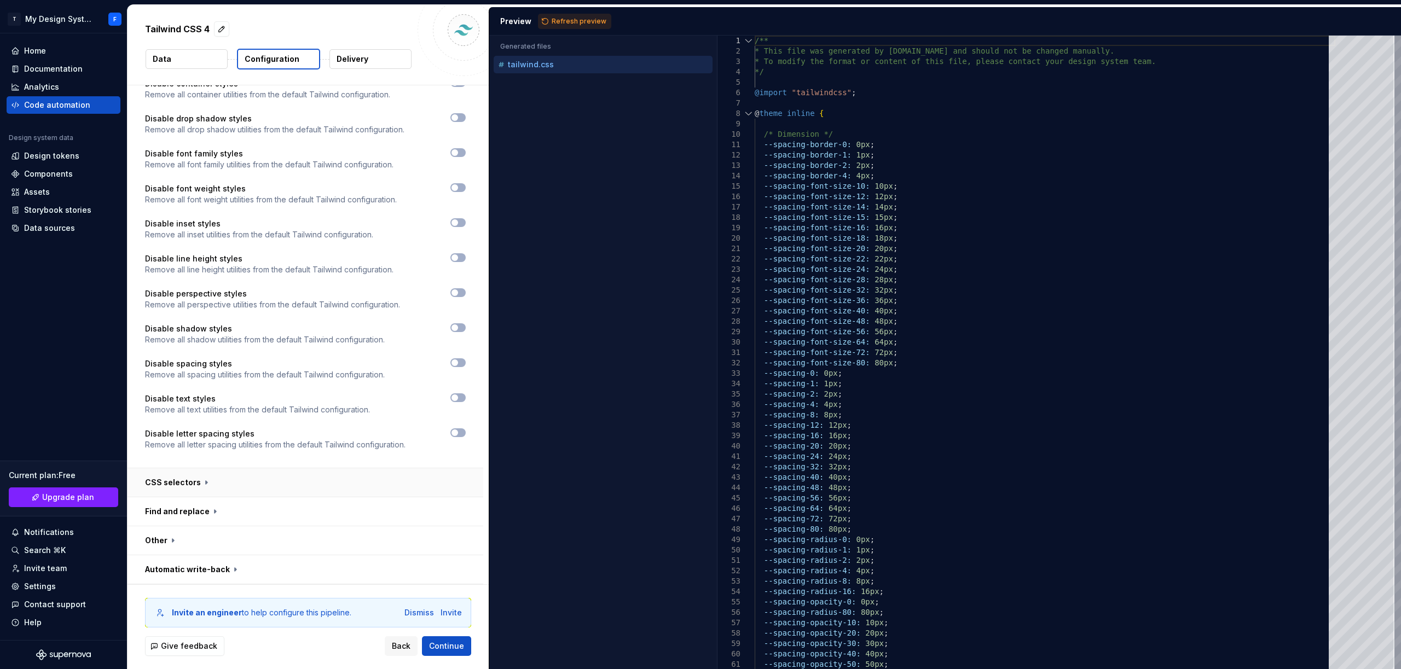
scroll to position [0, 0]
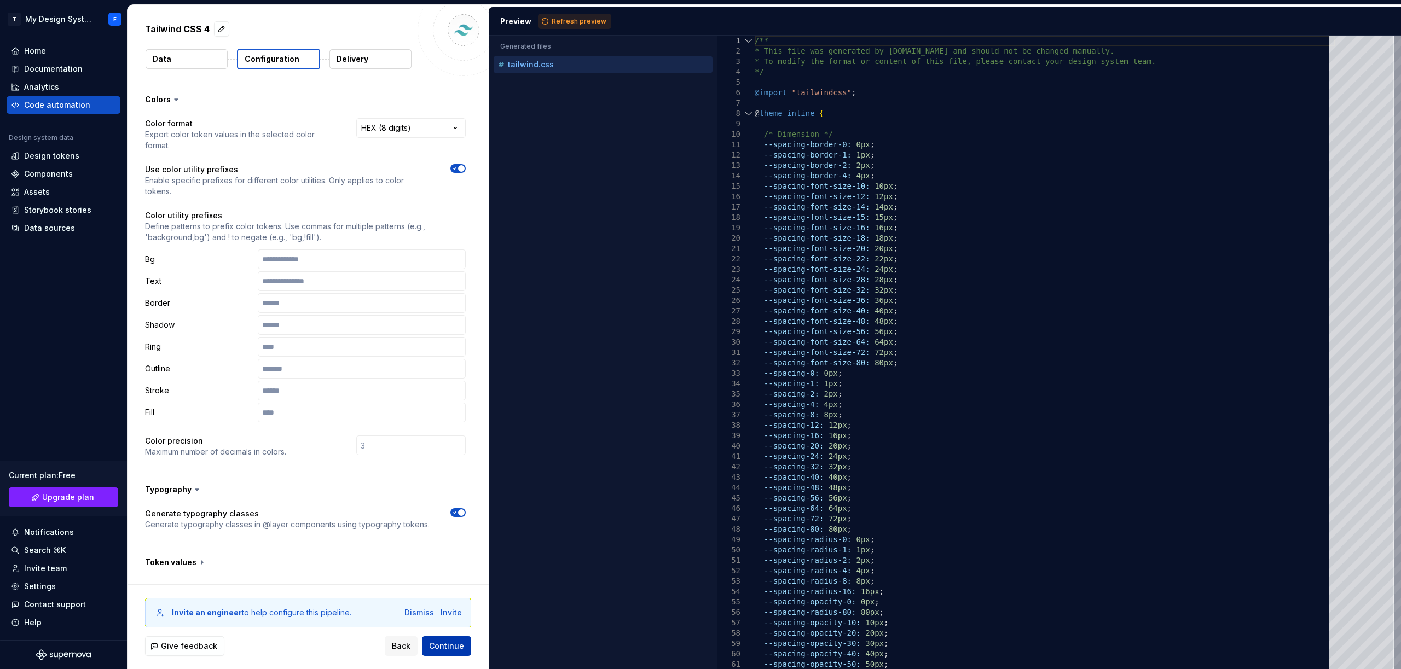
click at [452, 641] on span "Continue" at bounding box center [446, 646] width 35 height 11
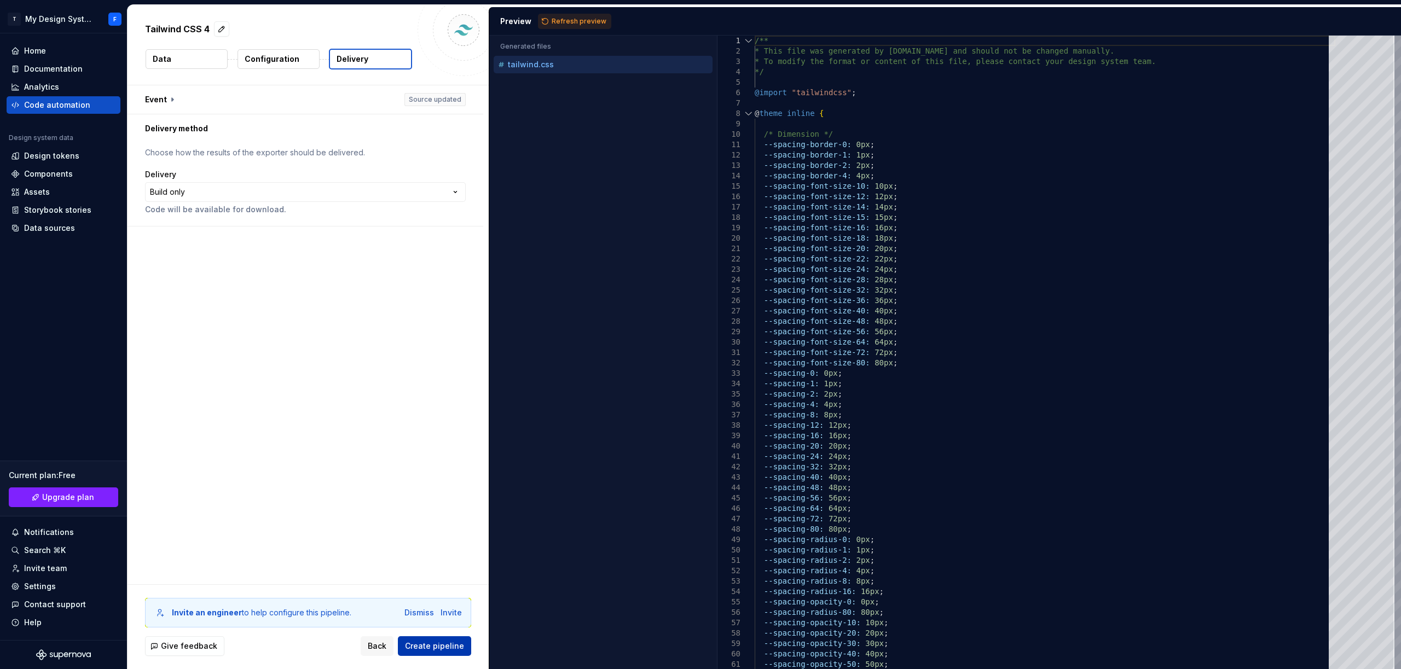
click at [444, 652] on button "Create pipeline" at bounding box center [434, 647] width 73 height 20
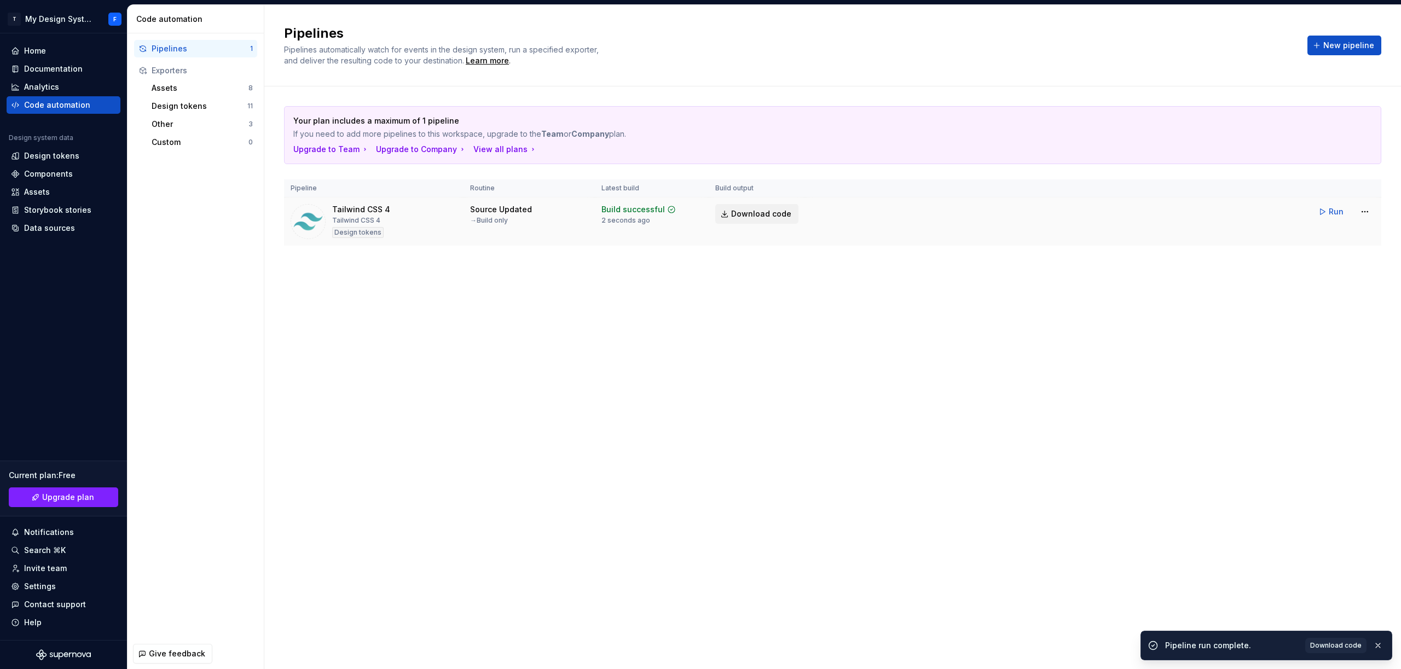
click at [780, 219] on span "Download code" at bounding box center [761, 214] width 60 height 11
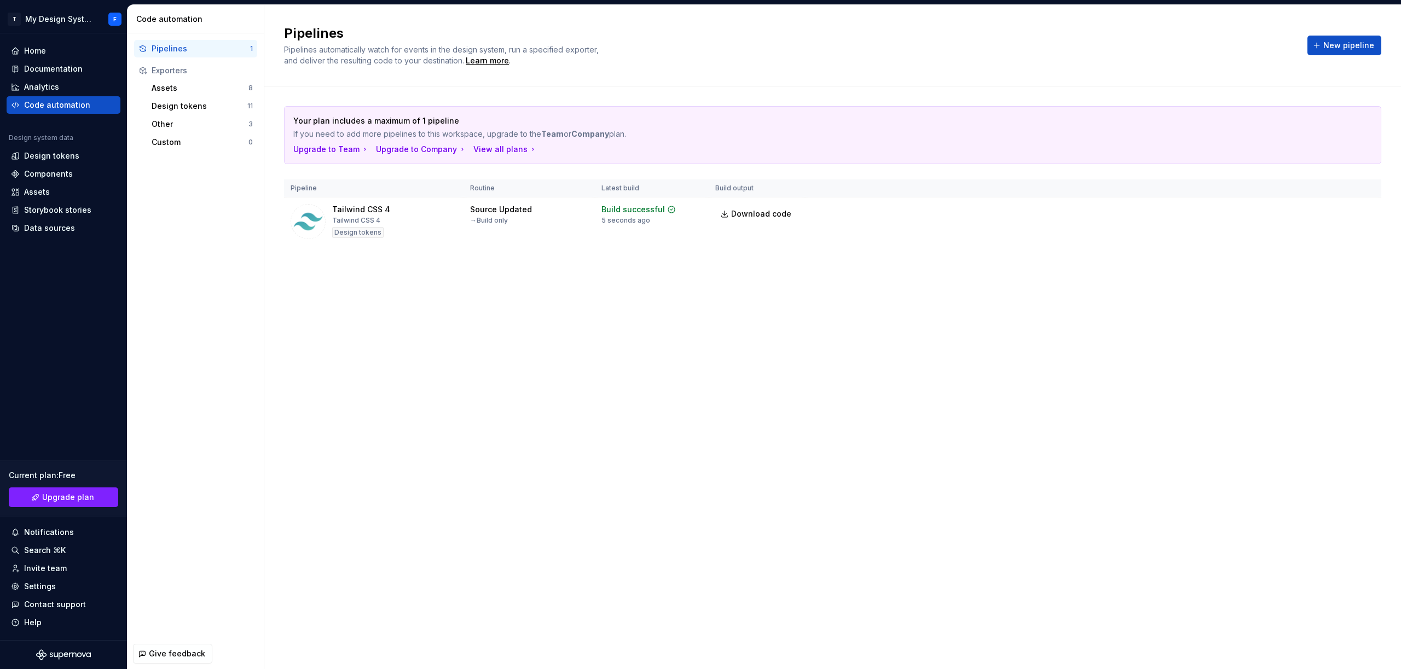
click at [872, 249] on div "Your plan includes a maximum of 1 pipeline If you need to add more pipelines to…" at bounding box center [833, 186] width 1098 height 201
click at [1367, 212] on html "T My Design System F Home Documentation Analytics Code automation Design system…" at bounding box center [700, 334] width 1401 height 669
click at [1165, 355] on html "T My Design System F Home Documentation Analytics Code automation Design system…" at bounding box center [700, 334] width 1401 height 669
click at [367, 407] on div "Pipelines Pipelines automatically watch for events in the design system, run a …" at bounding box center [832, 337] width 1137 height 665
